Goal: Submit feedback/report problem

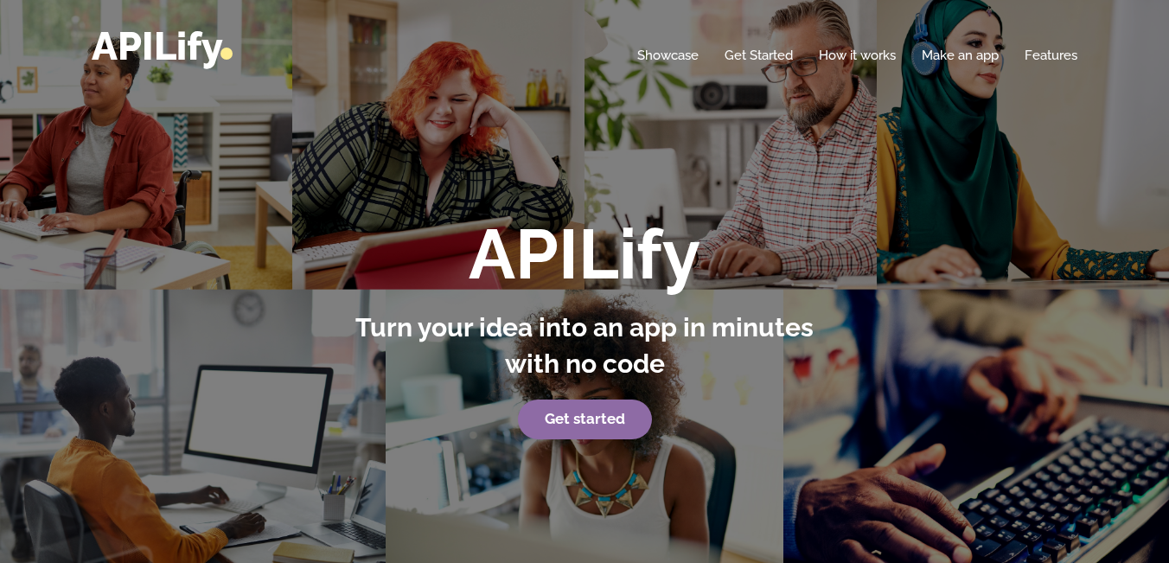
click at [593, 412] on strong "Get started" at bounding box center [585, 418] width 80 height 17
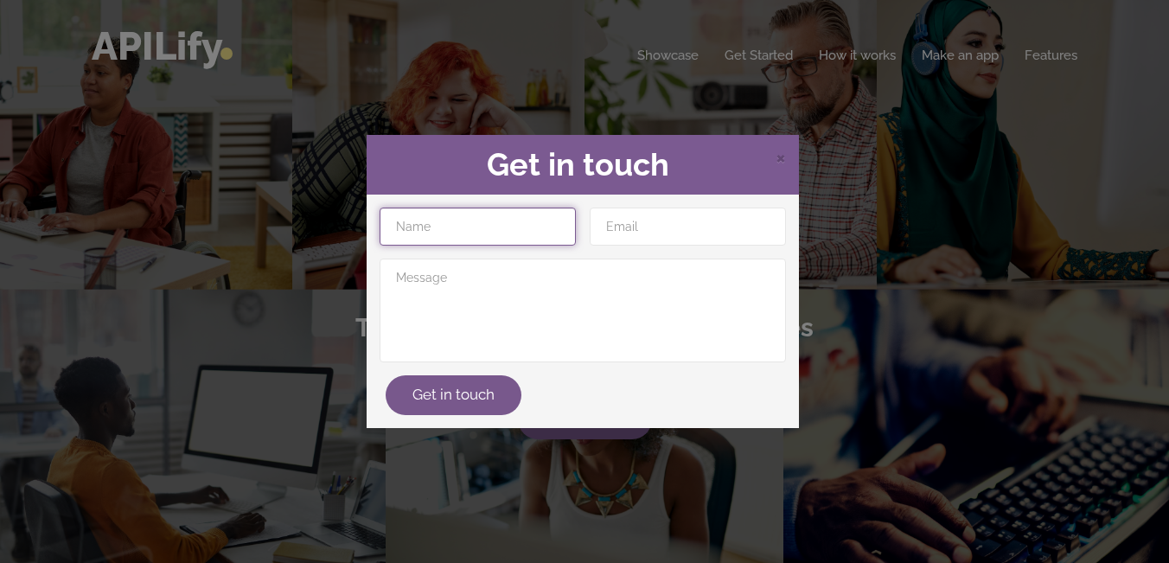
click at [541, 216] on input "text" at bounding box center [478, 227] width 196 height 38
type input "r"
type input "gdfgh"
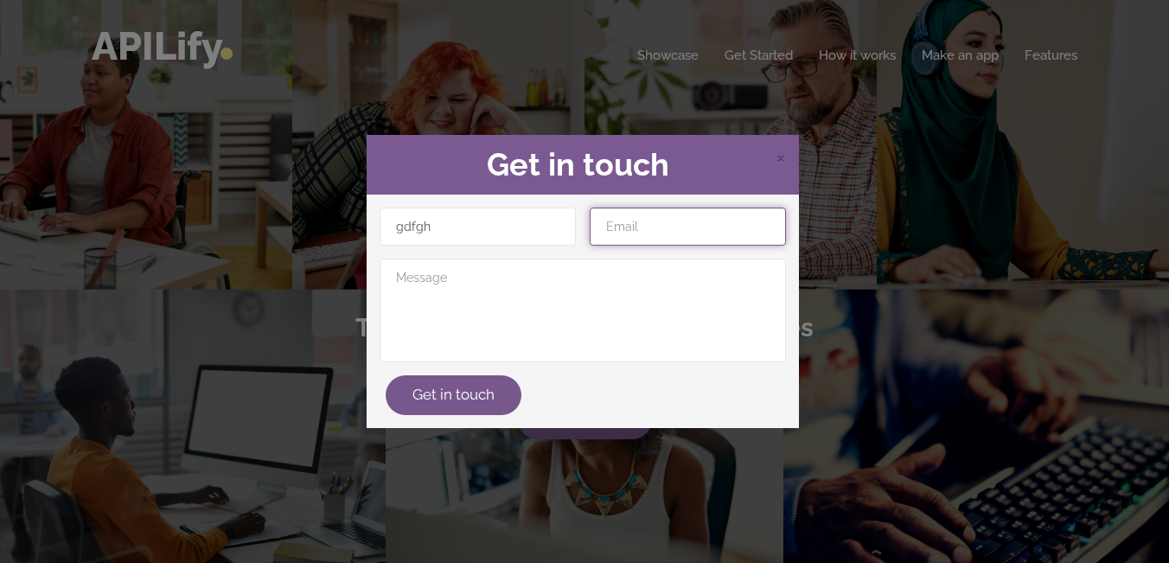
click at [653, 226] on input "email" at bounding box center [688, 227] width 196 height 38
click at [692, 227] on input "[DEMOGRAPHIC_DATA]" at bounding box center [688, 227] width 196 height 38
type input "[EMAIL_ADDRESS][DOMAIN_NAME]"
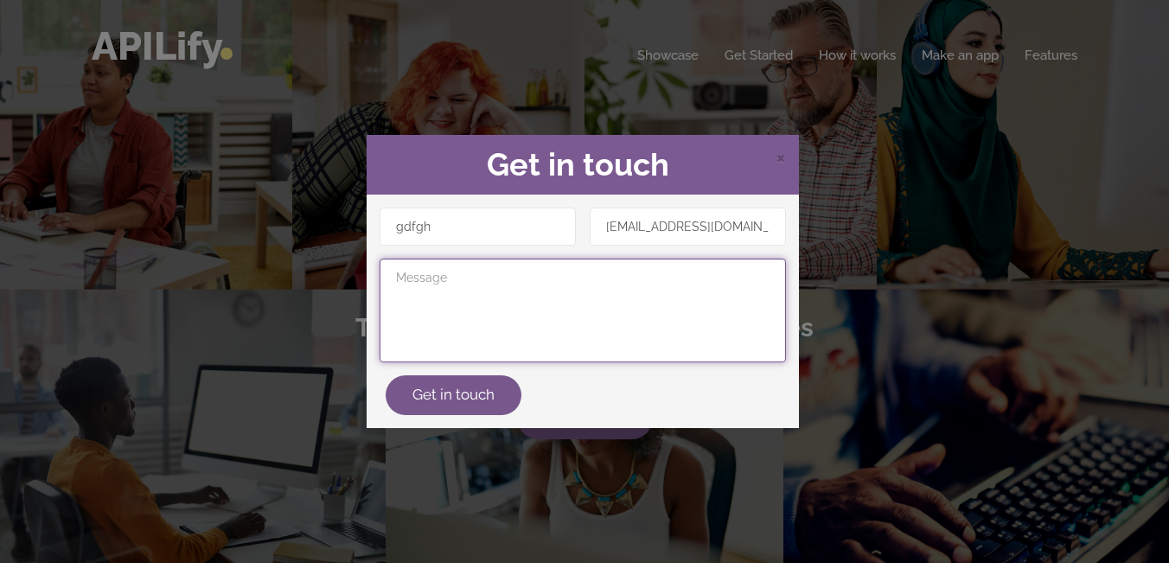
click at [637, 271] on textarea at bounding box center [583, 311] width 406 height 104
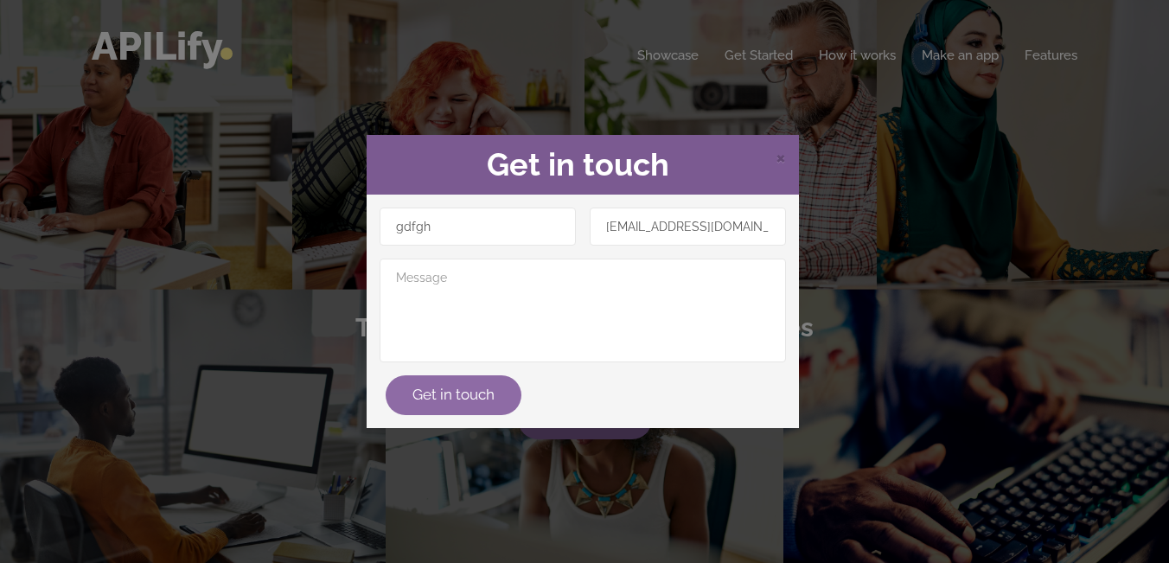
click at [485, 412] on button "Get in touch" at bounding box center [454, 395] width 136 height 40
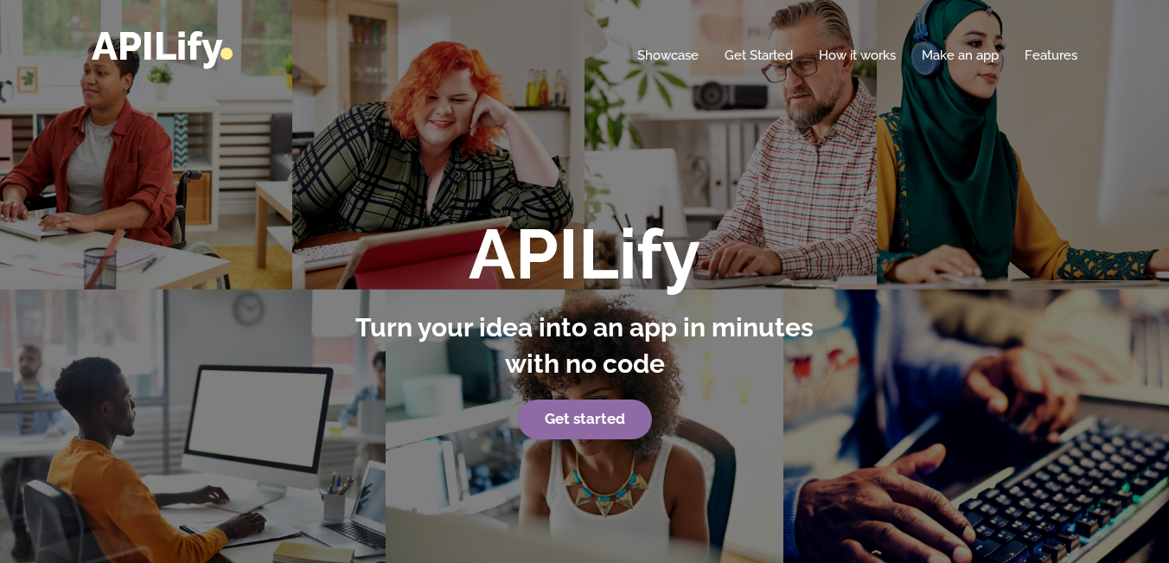
click at [596, 414] on strong "Get started" at bounding box center [585, 418] width 80 height 17
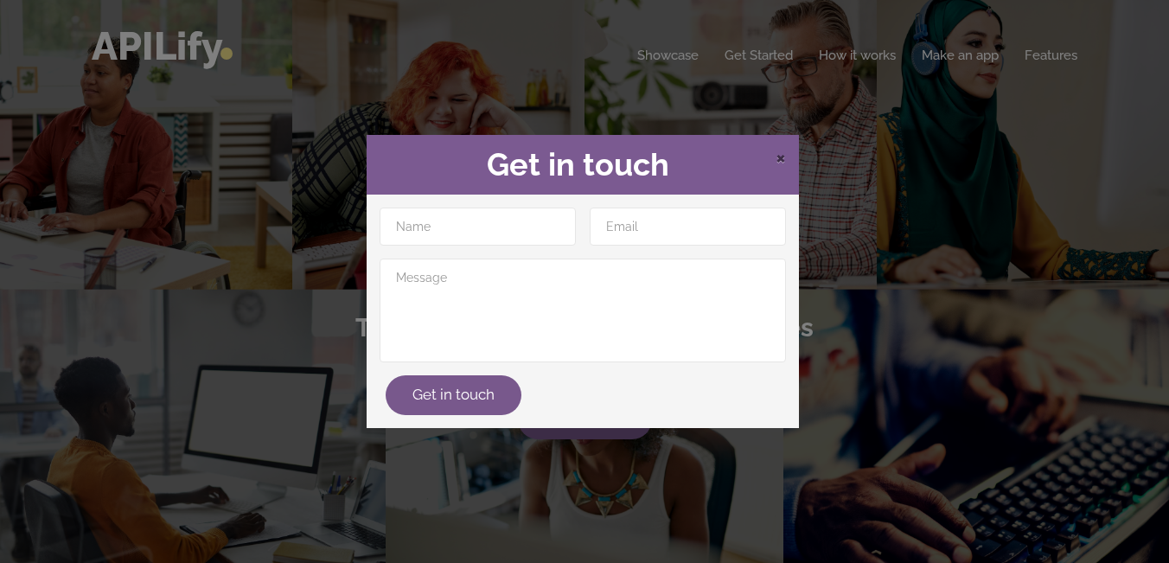
click at [779, 150] on span "×" at bounding box center [781, 157] width 10 height 26
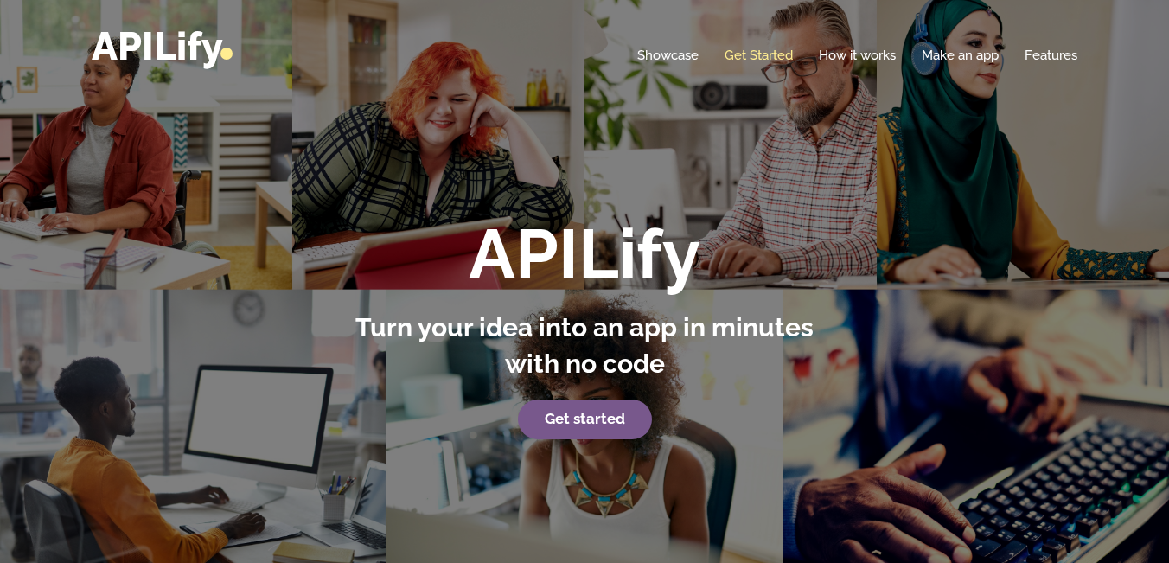
click at [772, 49] on link "Get Started" at bounding box center [759, 55] width 68 height 17
click at [808, 174] on div "APILify Turn your idea into an app in minutes with no code Get started" at bounding box center [584, 306] width 1169 height 612
click at [635, 265] on strong "APILify" at bounding box center [585, 254] width 232 height 81
click at [625, 296] on div "APILify Turn your idea into an app in minutes with no code Get started" at bounding box center [585, 327] width 506 height 223
click at [630, 323] on strong "Turn your idea into an app in minutes with no code" at bounding box center [584, 345] width 458 height 67
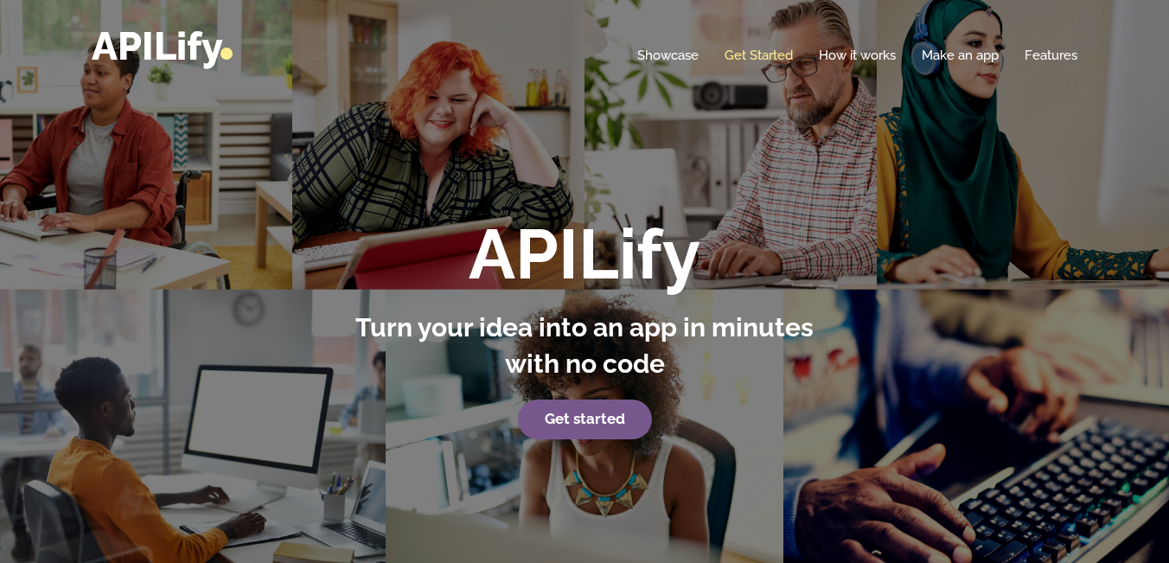
click at [759, 59] on link "Get Started" at bounding box center [759, 55] width 68 height 17
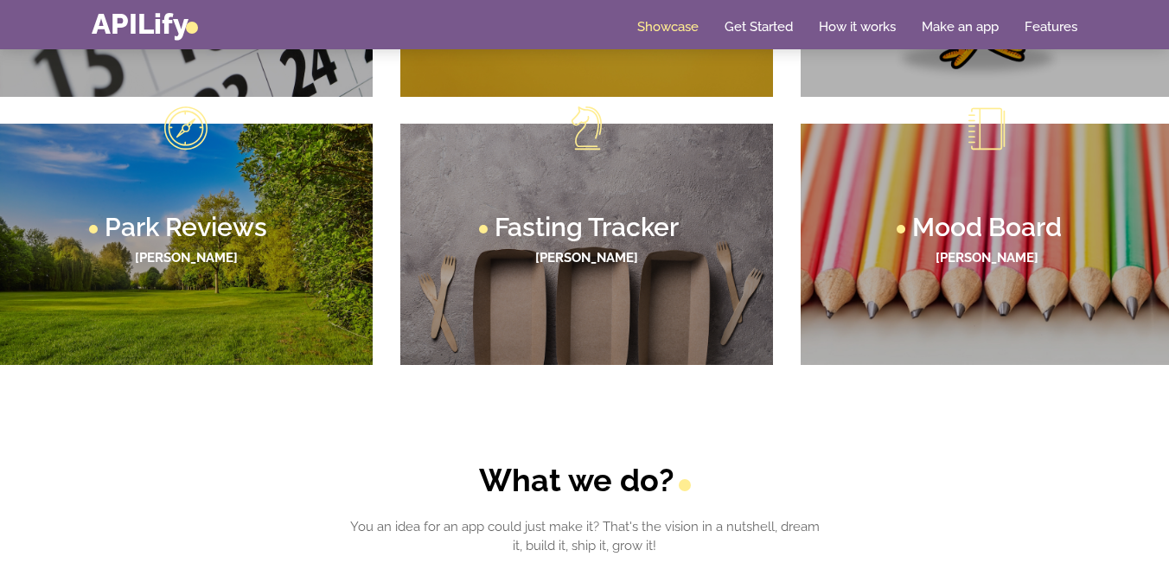
scroll to position [1577, 0]
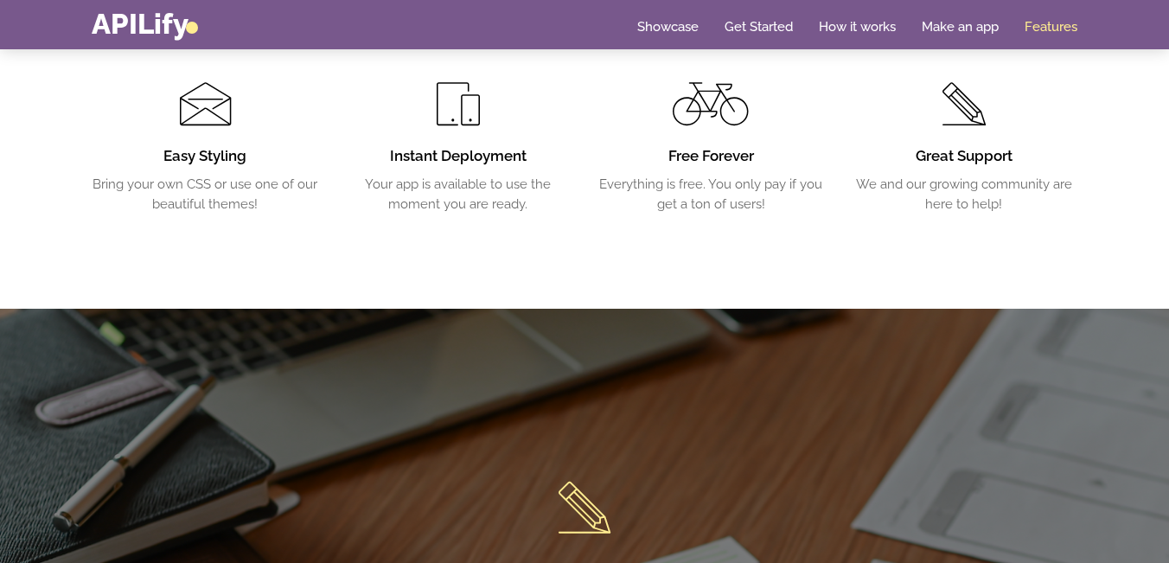
scroll to position [3088, 0]
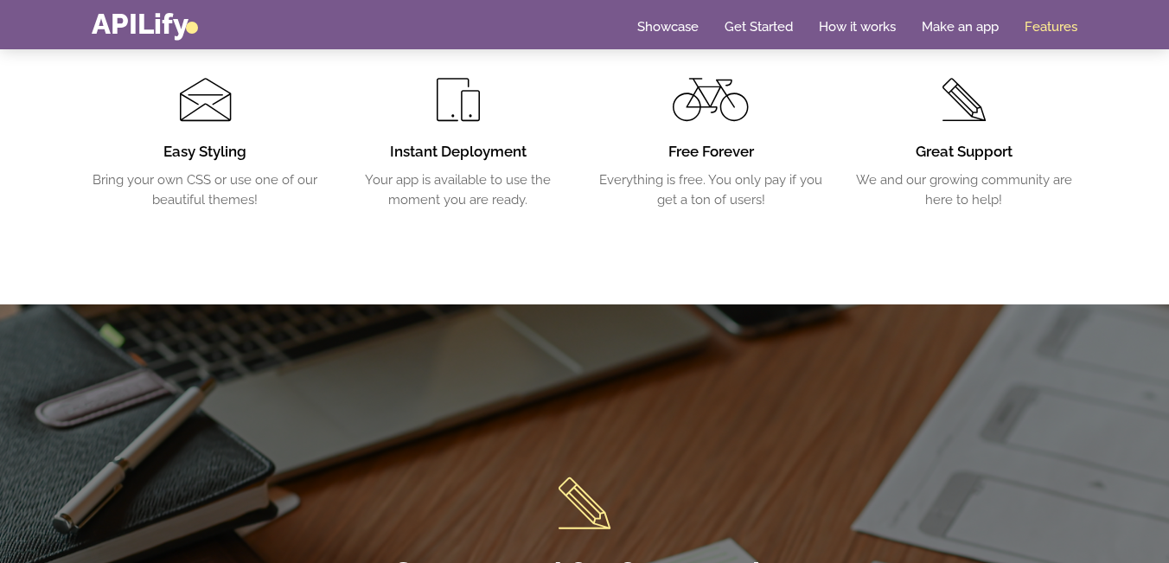
click at [680, 145] on h3 "Free Forever" at bounding box center [711, 152] width 227 height 21
